Goal: Check status

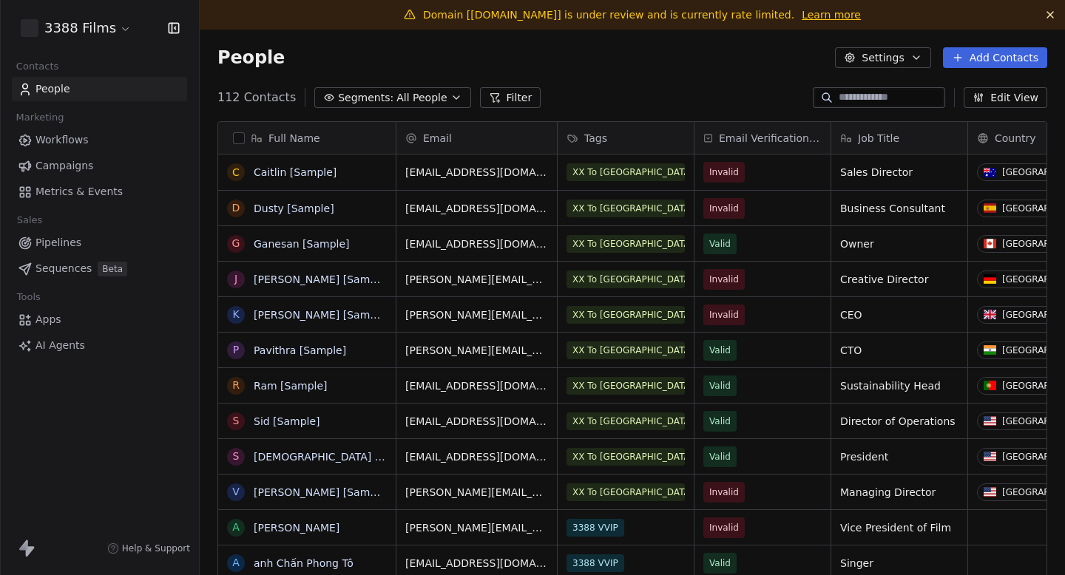
scroll to position [506, 865]
click at [75, 167] on span "Campaigns" at bounding box center [64, 166] width 58 height 16
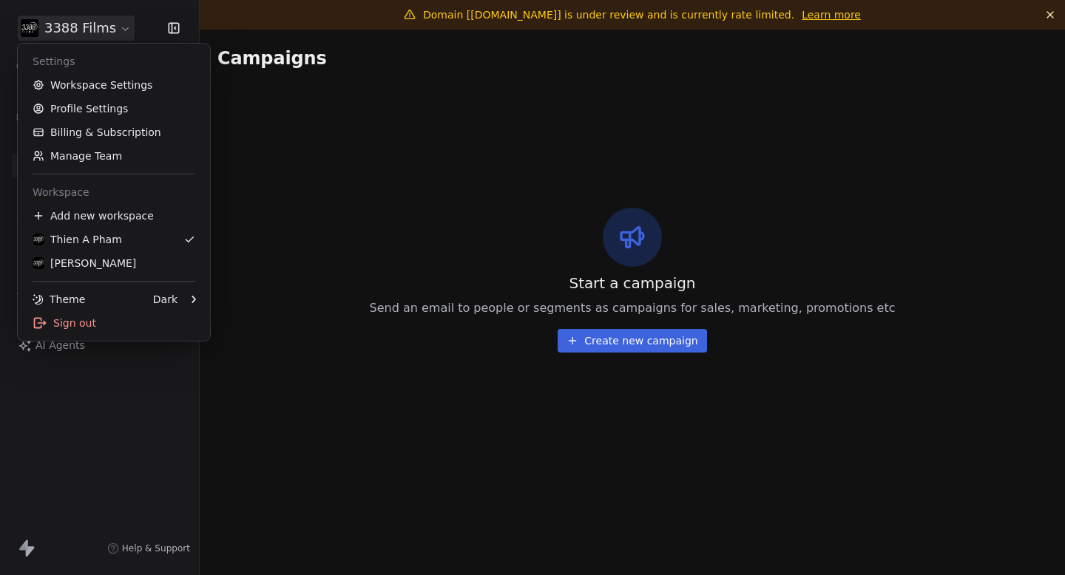
click at [89, 26] on html "3388 Films Contacts People Marketing Workflows Campaigns Metrics & Events Sales…" at bounding box center [532, 287] width 1065 height 575
click at [125, 265] on div "Linda Gomez" at bounding box center [114, 263] width 163 height 15
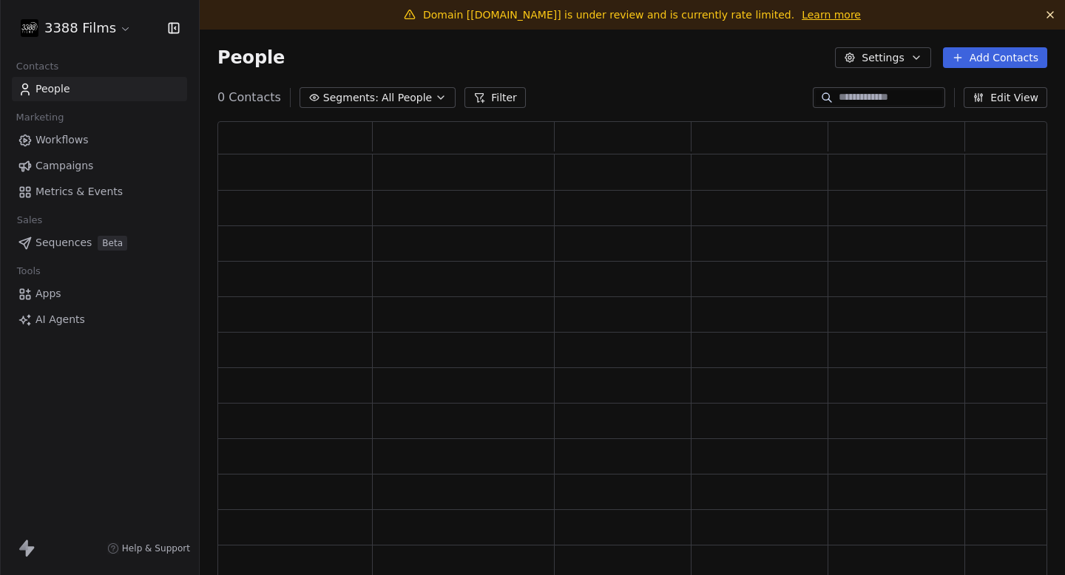
scroll to position [471, 830]
click at [86, 163] on span "Campaigns" at bounding box center [64, 166] width 58 height 16
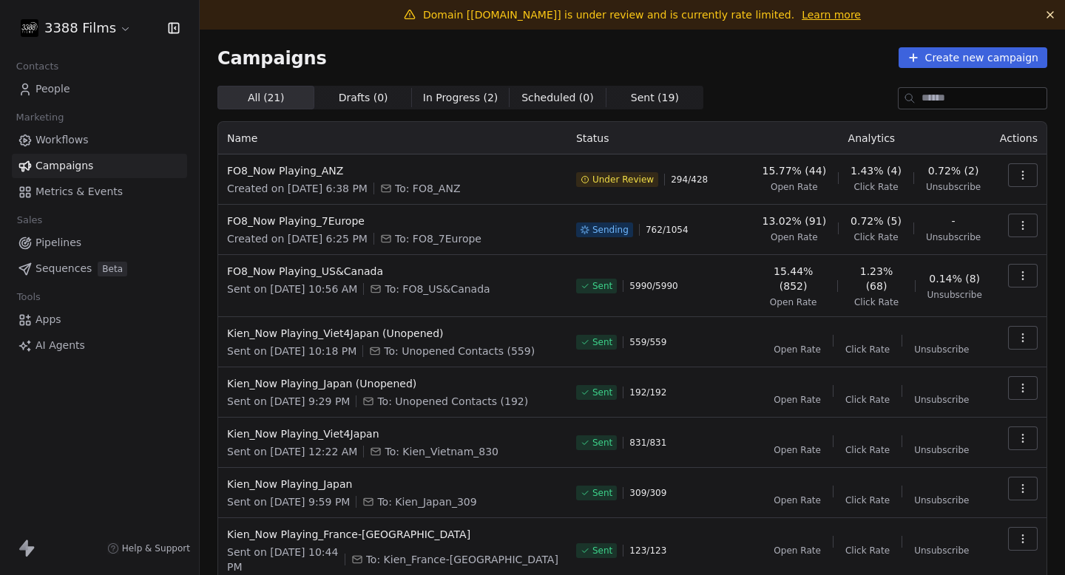
click at [645, 231] on span "762 / 1054" at bounding box center [666, 230] width 43 height 12
drag, startPoint x: 634, startPoint y: 230, endPoint x: 684, endPoint y: 230, distance: 49.5
click at [684, 230] on div "Sending 762 / 1054" at bounding box center [659, 230] width 167 height 33
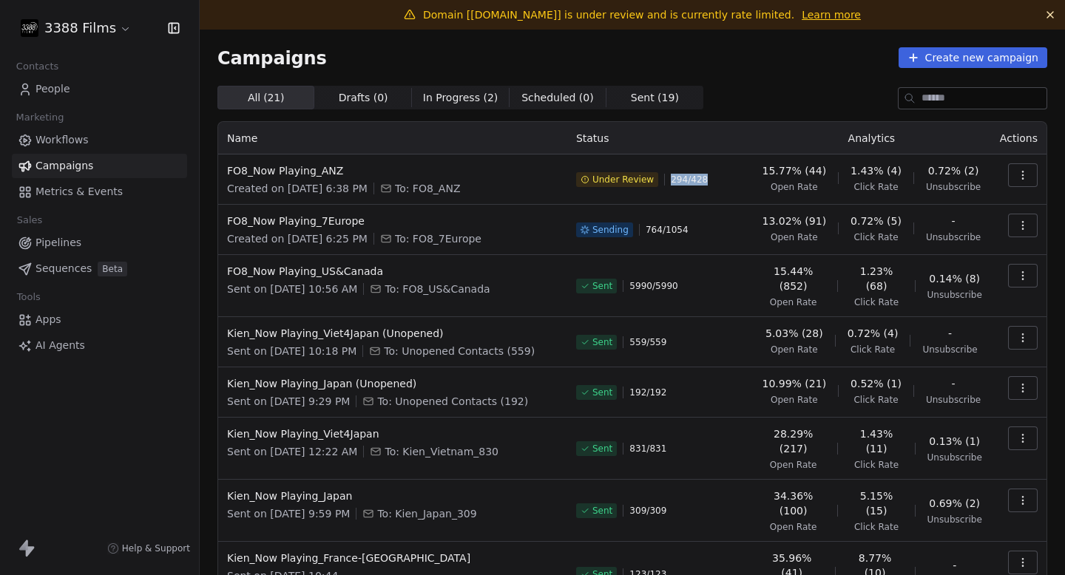
drag, startPoint x: 667, startPoint y: 174, endPoint x: 708, endPoint y: 174, distance: 41.4
click at [708, 174] on div "Under Review 294 / 428" at bounding box center [659, 179] width 167 height 33
drag, startPoint x: 639, startPoint y: 233, endPoint x: 719, endPoint y: 233, distance: 79.9
click at [718, 233] on div "Sending 764 / 1054" at bounding box center [659, 230] width 167 height 33
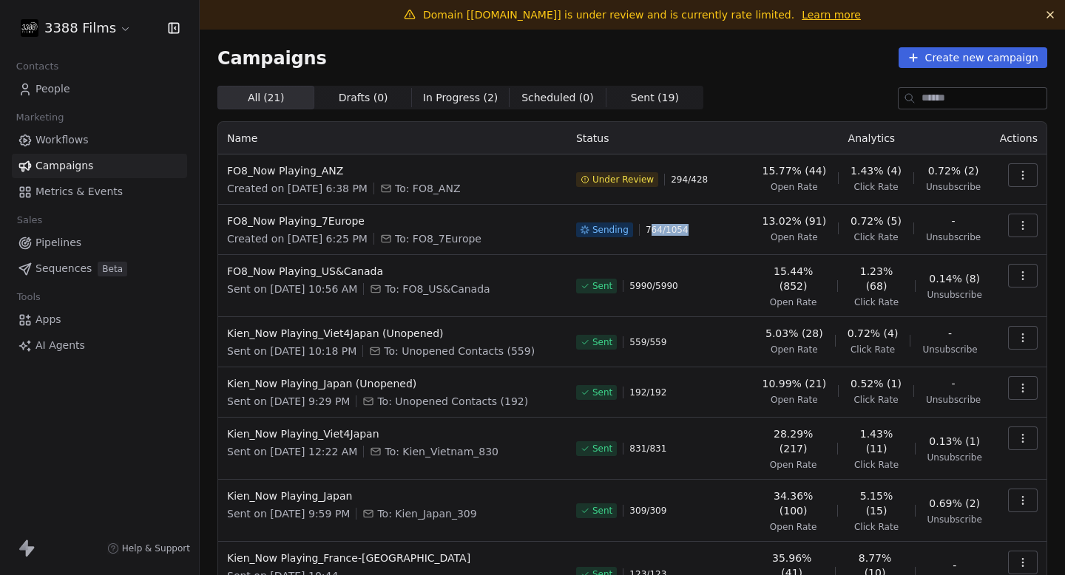
click at [719, 233] on div "Sending 764 / 1054" at bounding box center [659, 230] width 167 height 33
drag, startPoint x: 750, startPoint y: 220, endPoint x: 843, endPoint y: 220, distance: 92.4
click at [843, 220] on td "13.02% (91) Open Rate 0.72% (5) Click Rate - Unsubscribe" at bounding box center [871, 230] width 239 height 50
click at [843, 220] on div "13.02% (91) Open Rate 0.72% (5) Click Rate - Unsubscribe" at bounding box center [871, 229] width 221 height 30
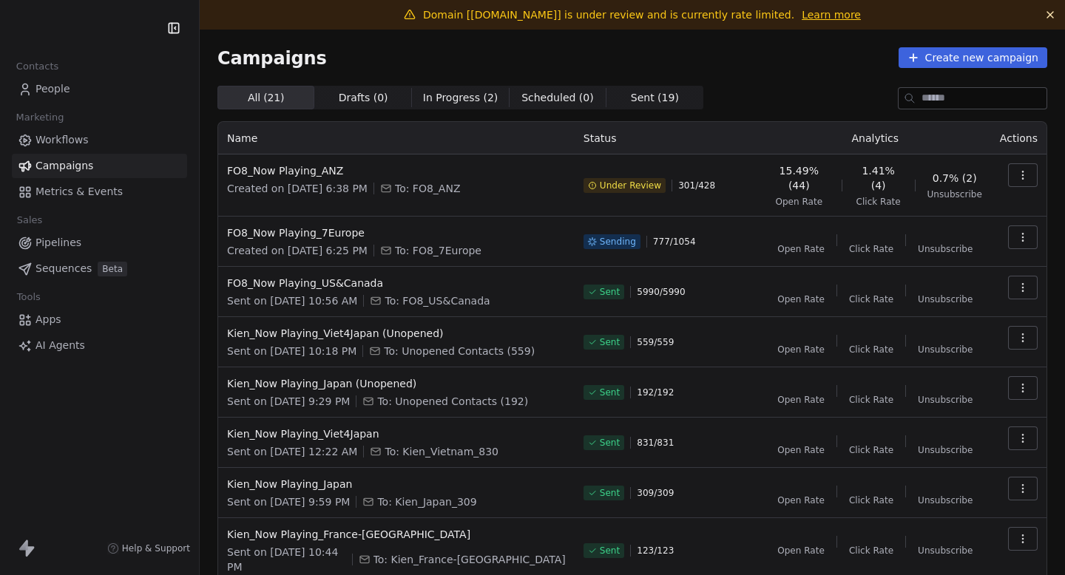
click at [75, 189] on span "Metrics & Events" at bounding box center [78, 192] width 87 height 16
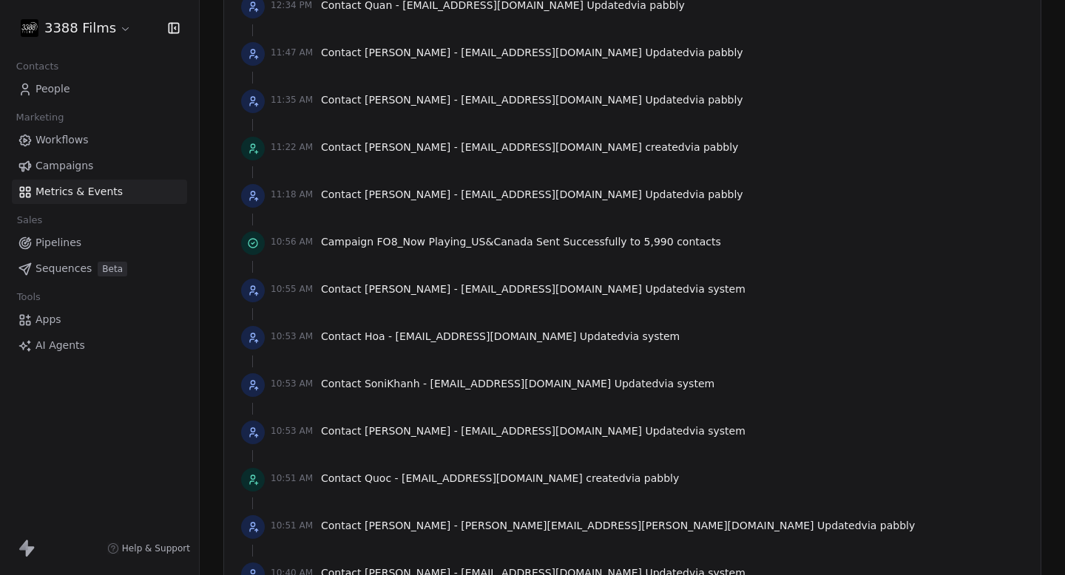
scroll to position [3054, 0]
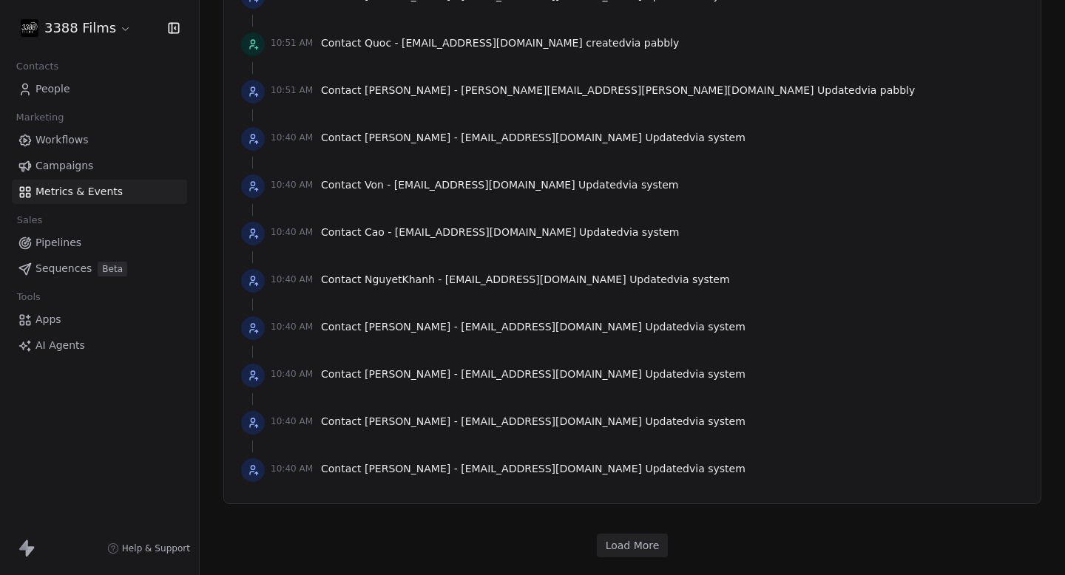
click at [640, 545] on button "Load More" at bounding box center [633, 546] width 72 height 24
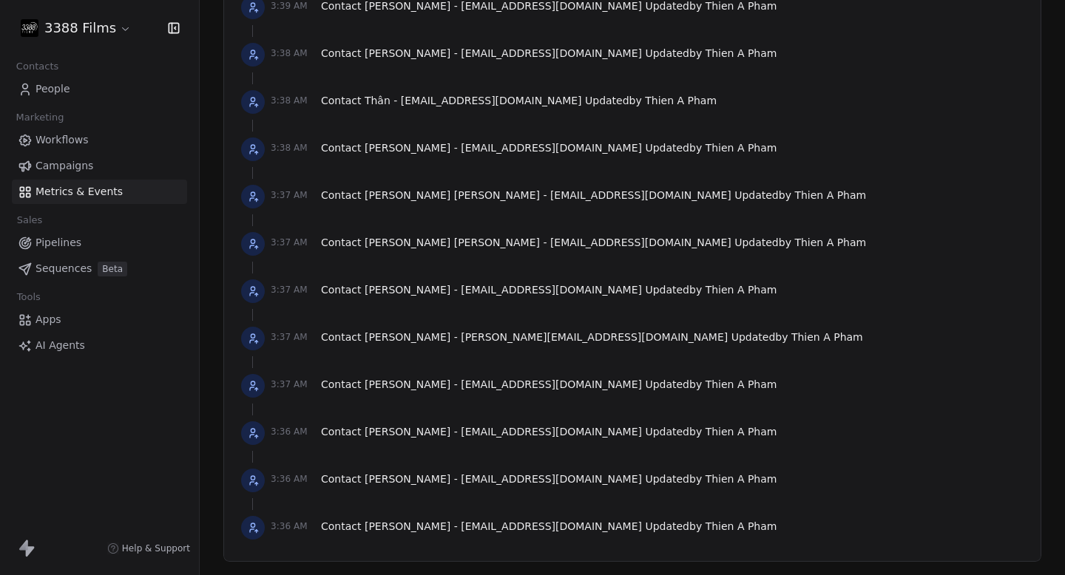
scroll to position [5420, 0]
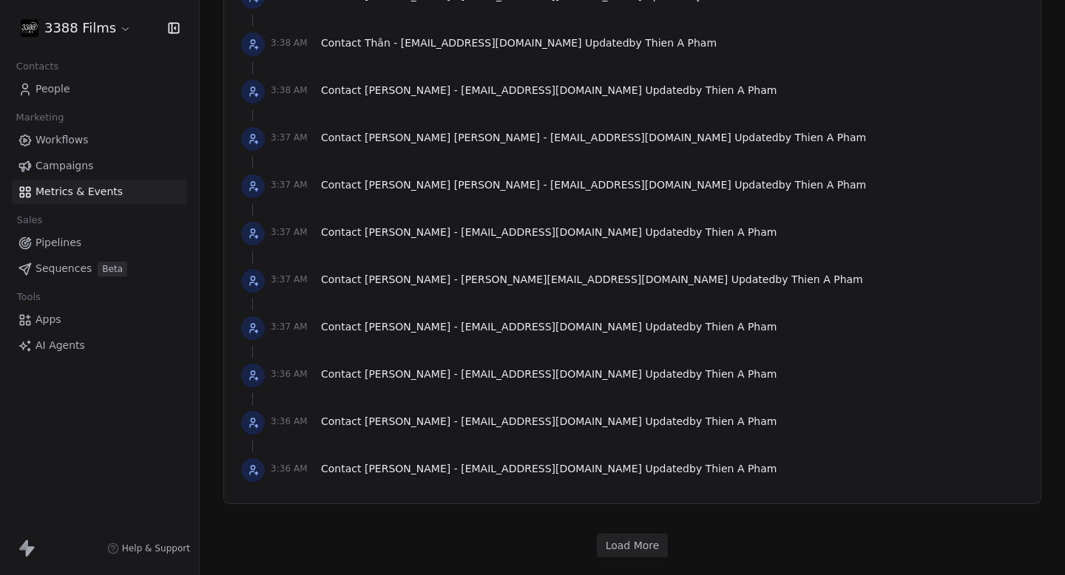
click at [628, 549] on button "Load More" at bounding box center [633, 546] width 72 height 24
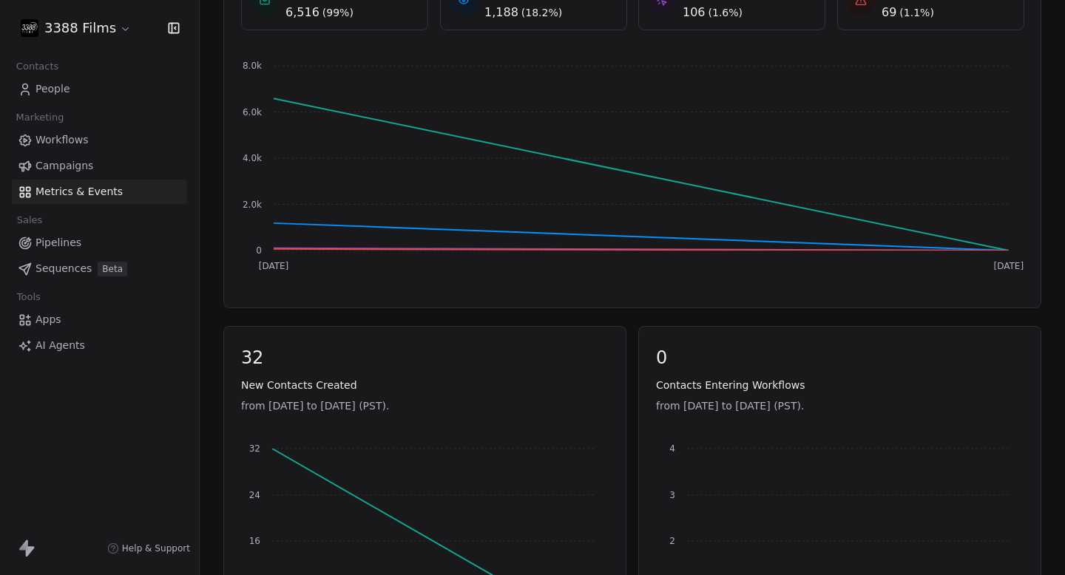
scroll to position [158, 0]
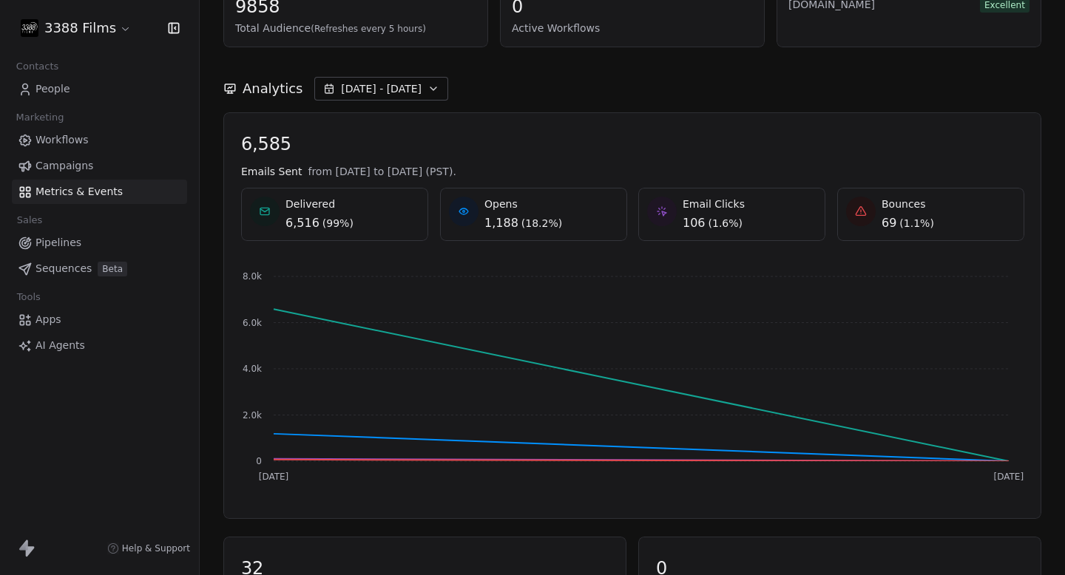
click at [465, 213] on icon at bounding box center [463, 212] width 9 height 6
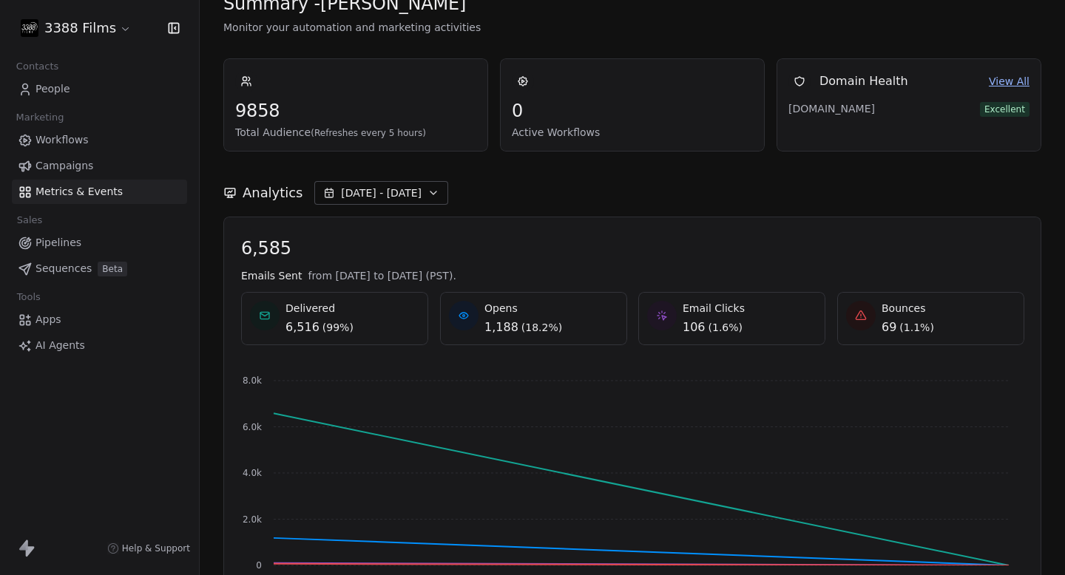
scroll to position [0, 0]
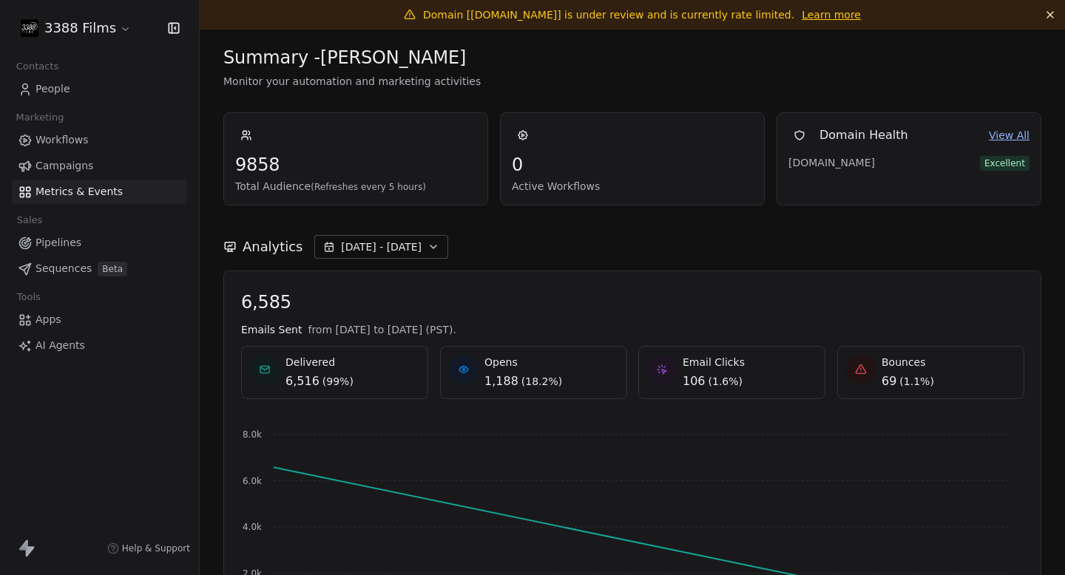
click at [371, 245] on span "Sep 19 - Sep 20" at bounding box center [381, 247] width 81 height 15
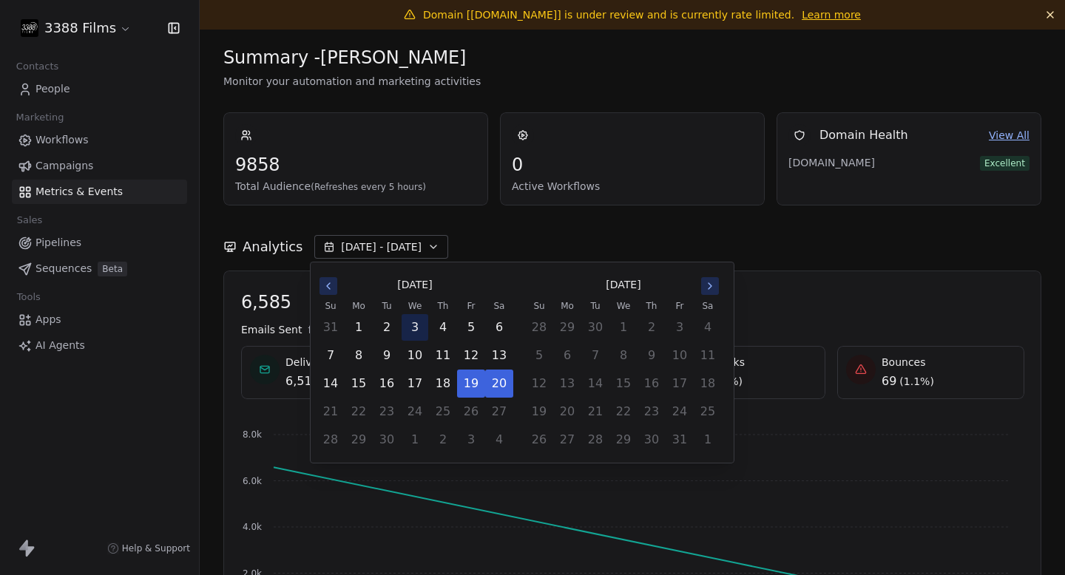
click at [420, 333] on button "3" at bounding box center [414, 327] width 27 height 27
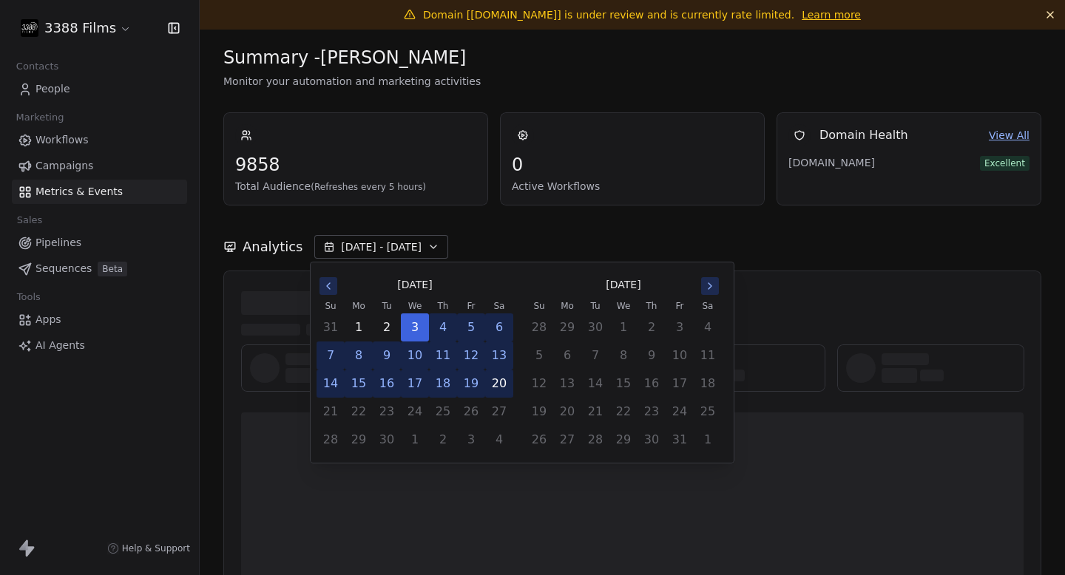
click at [499, 383] on button "20" at bounding box center [499, 383] width 27 height 27
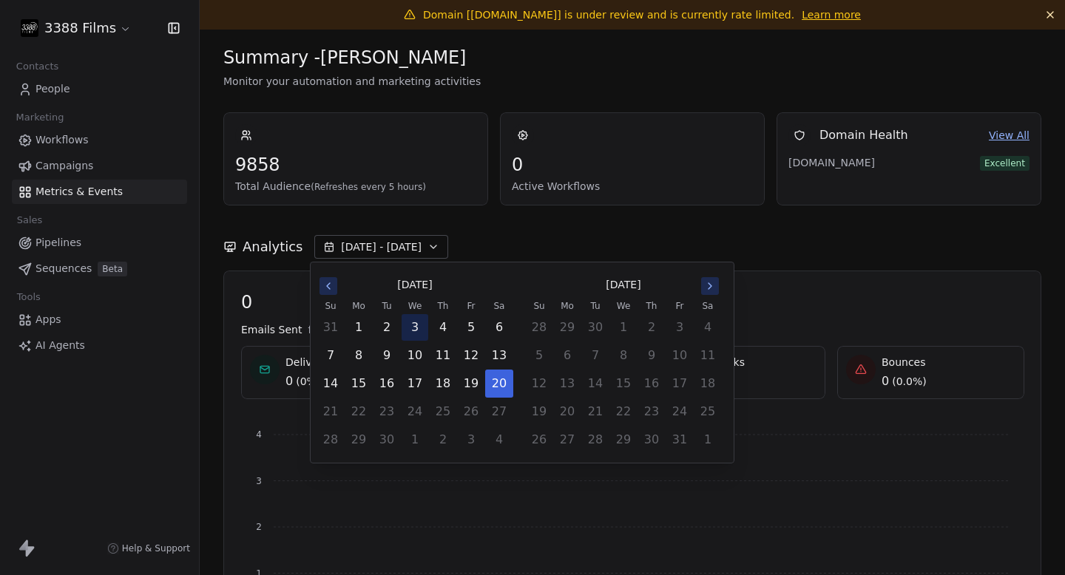
click at [415, 328] on button "3" at bounding box center [414, 327] width 27 height 27
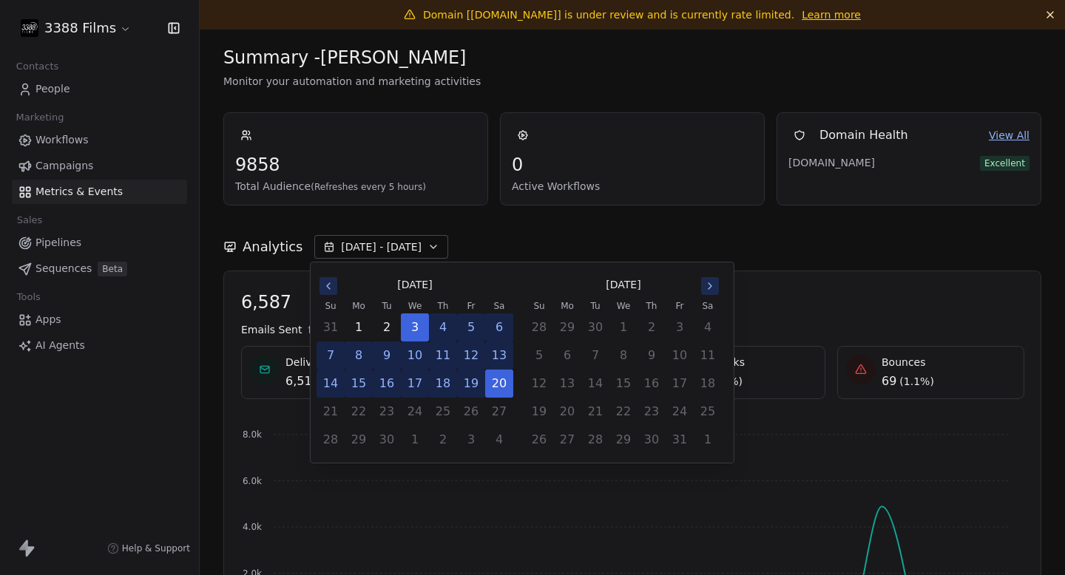
click at [782, 267] on div "Analytics Sep 03 - Sep 20" at bounding box center [632, 238] width 818 height 65
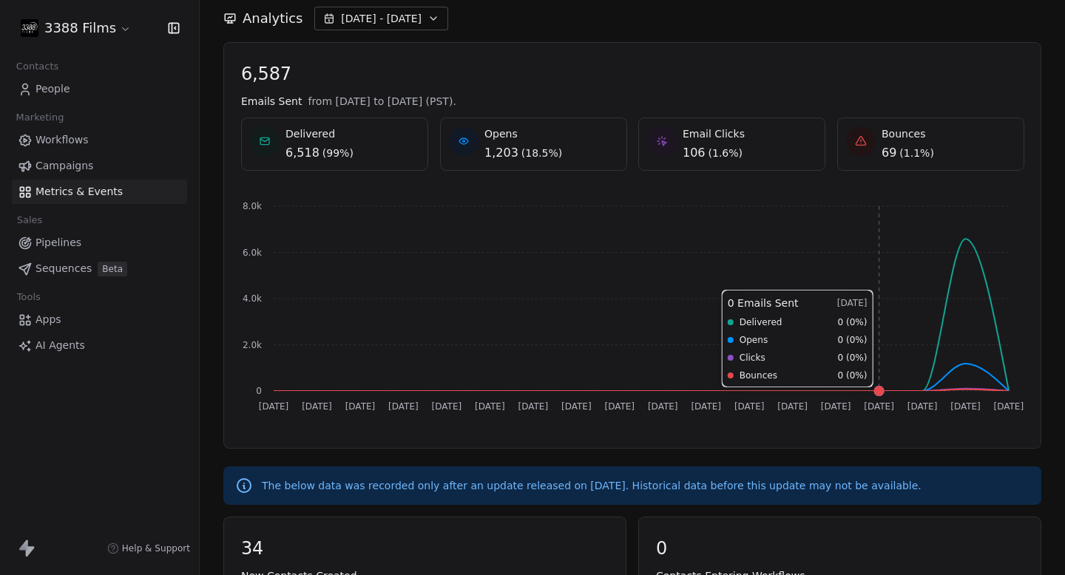
scroll to position [59, 0]
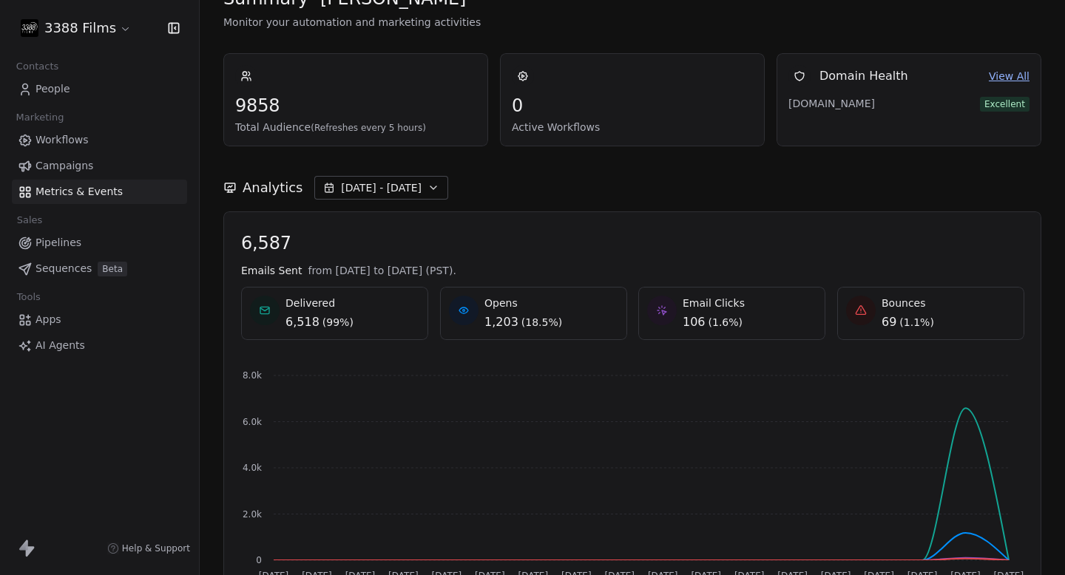
click at [408, 182] on span "Sep 03 - Sep 20" at bounding box center [381, 187] width 81 height 15
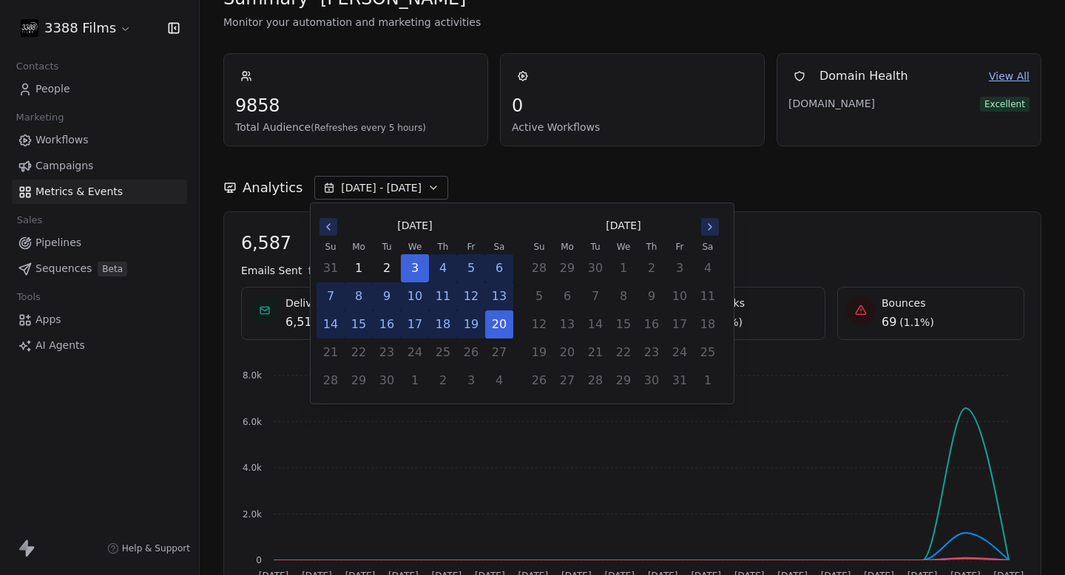
click at [821, 189] on div "Analytics Sep 03 - Sep 20" at bounding box center [632, 188] width 818 height 24
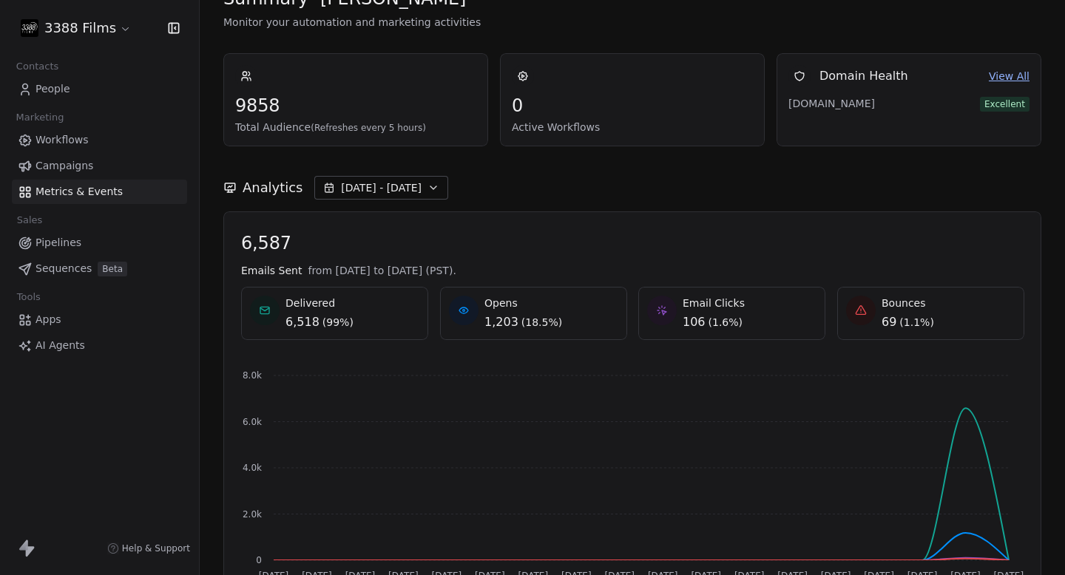
scroll to position [0, 0]
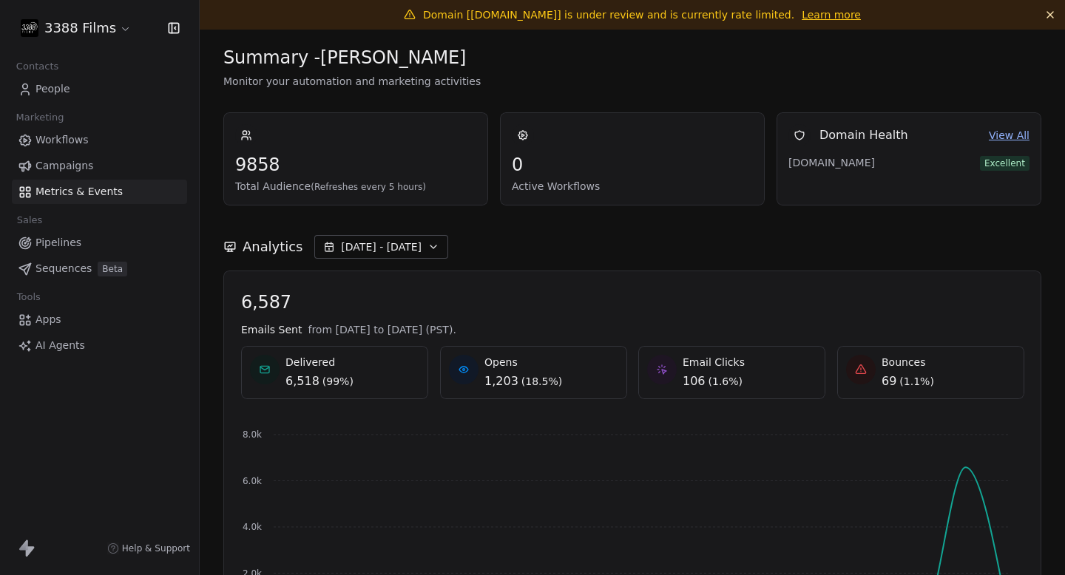
click at [1000, 135] on link "View All" at bounding box center [1009, 136] width 41 height 16
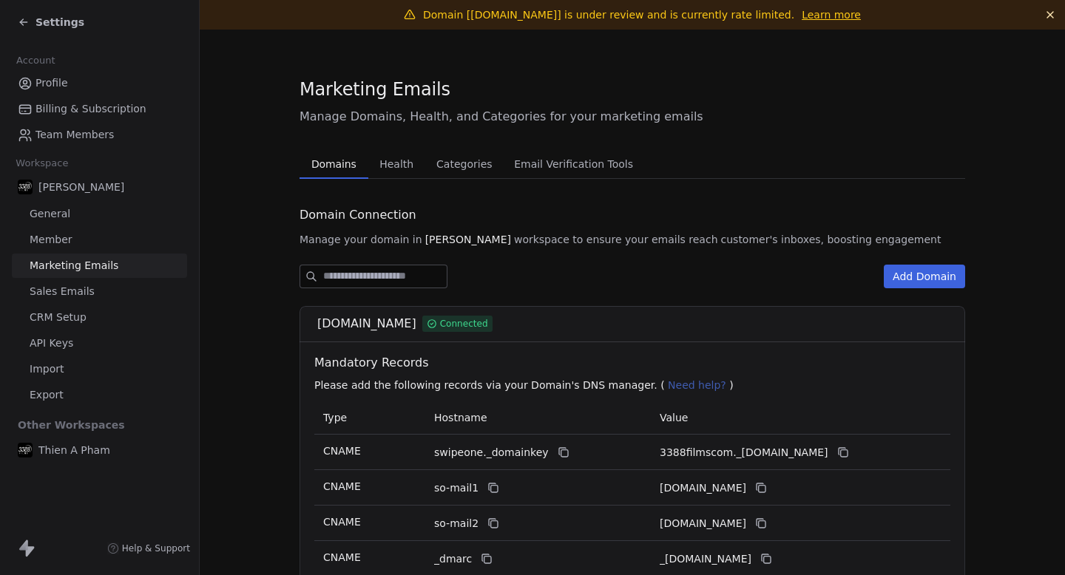
click at [396, 166] on span "Health" at bounding box center [396, 164] width 46 height 21
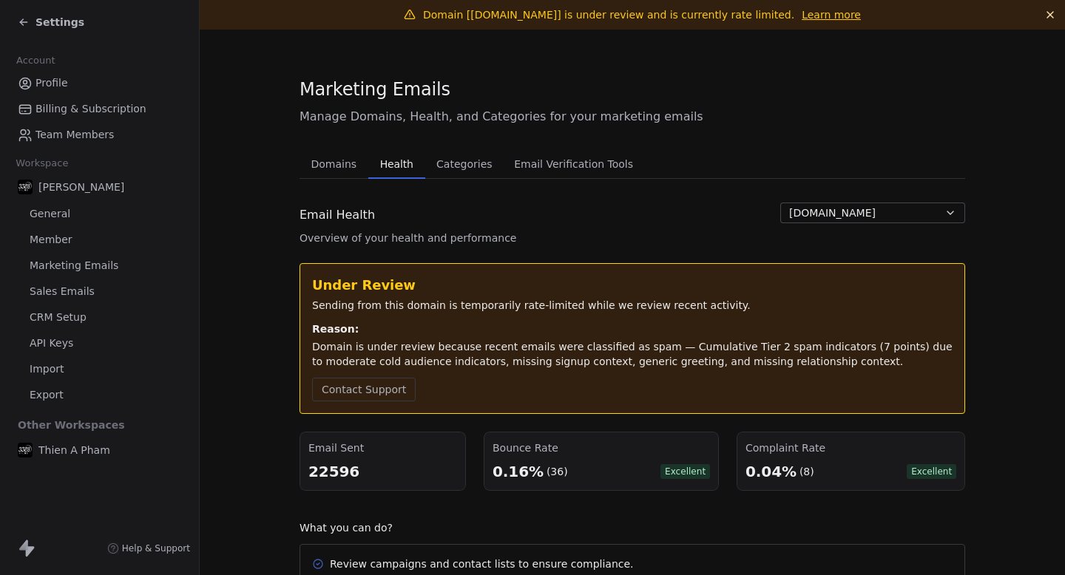
click at [38, 26] on span "Settings" at bounding box center [59, 22] width 49 height 15
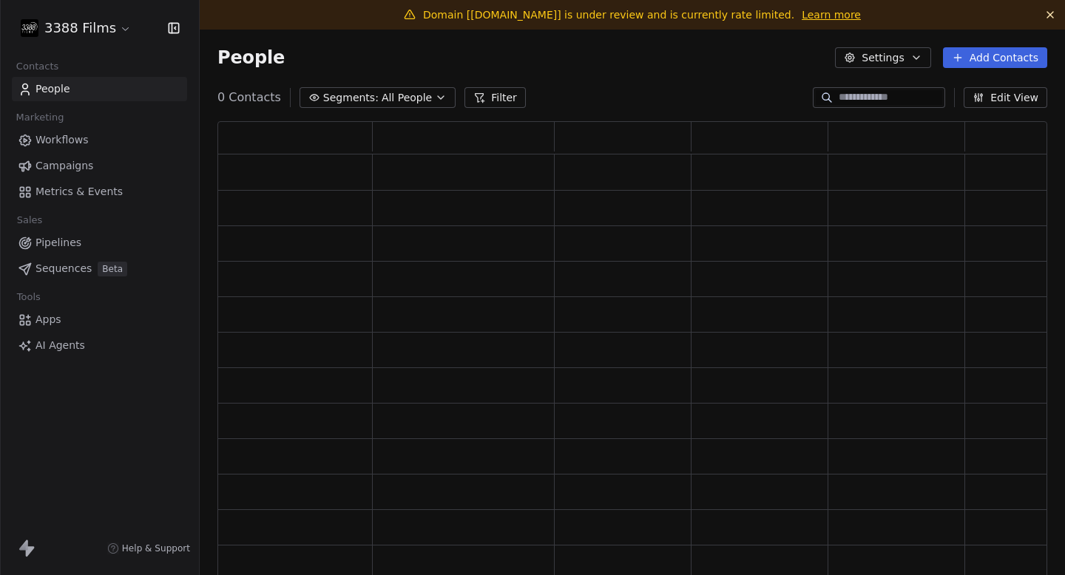
scroll to position [471, 830]
drag, startPoint x: 339, startPoint y: 60, endPoint x: 362, endPoint y: 60, distance: 23.7
click at [362, 60] on div "People Settings Add Contacts" at bounding box center [632, 58] width 865 height 56
click at [362, 60] on div "People Settings Add Contacts" at bounding box center [632, 57] width 830 height 21
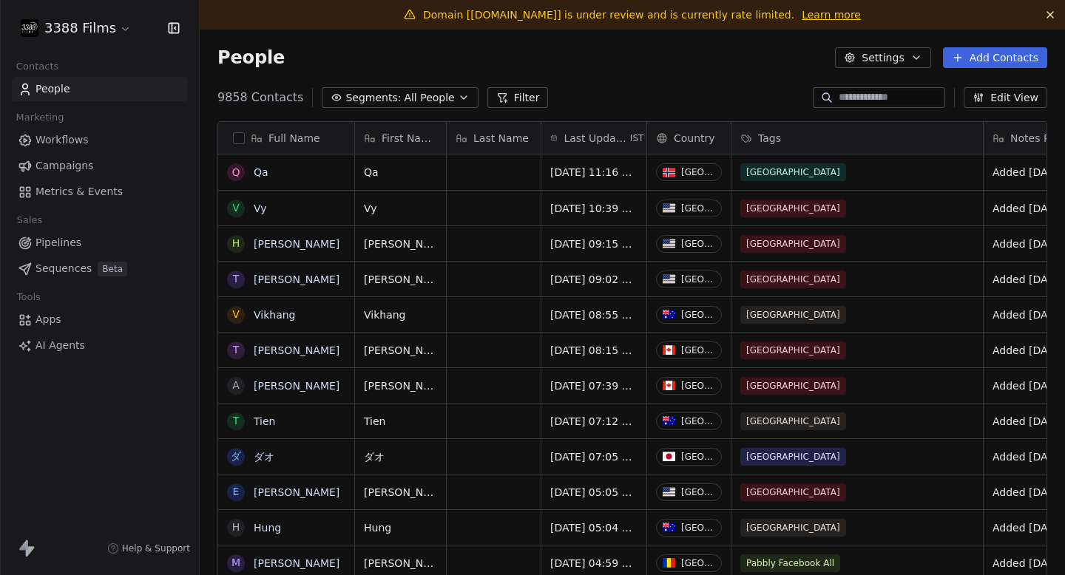
scroll to position [1, 1]
